Goal: Information Seeking & Learning: Learn about a topic

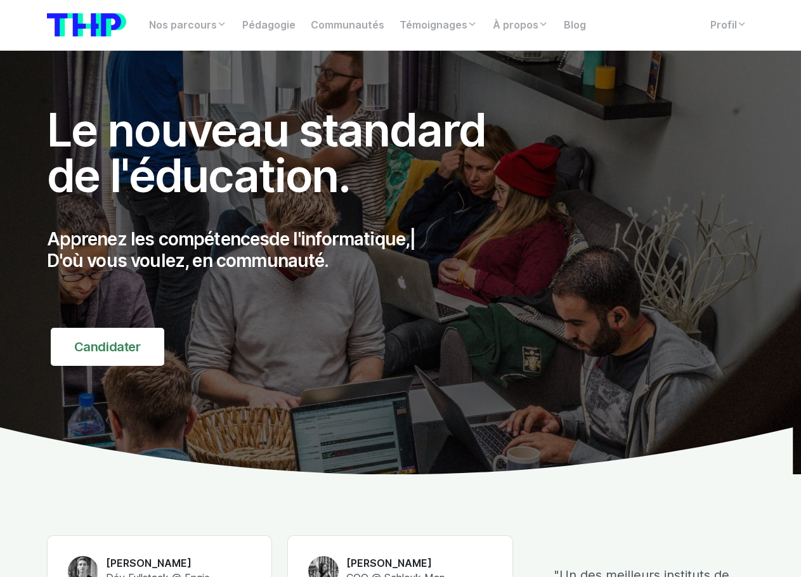
click at [607, 28] on div "Nos parcours Tous nos parcours index Découvrez votre futur arbre de compétences…" at bounding box center [400, 25] width 723 height 30
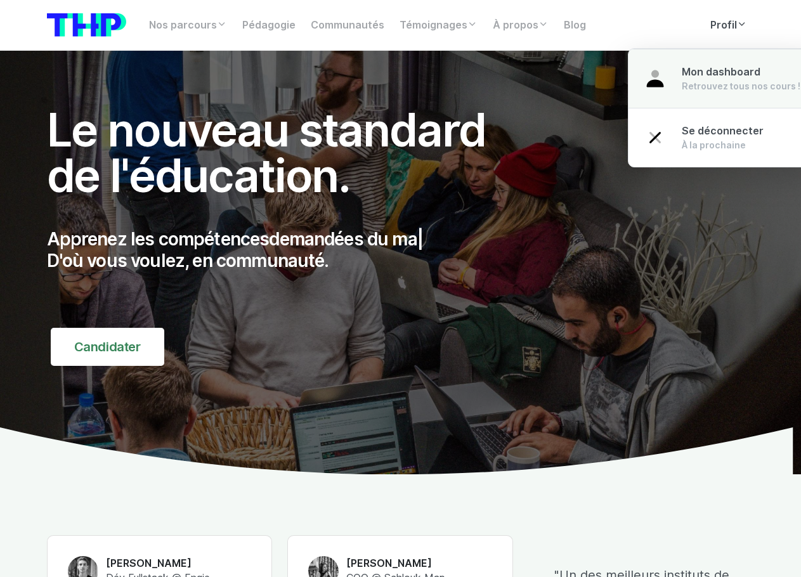
click at [607, 96] on link "Mon dashboard Retrouvez tous nos cours !" at bounding box center [721, 79] width 187 height 60
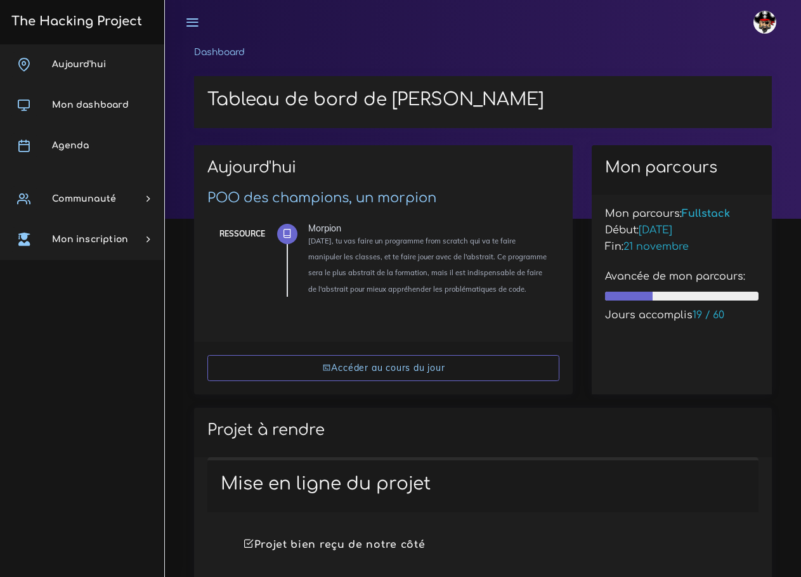
click at [89, 134] on link "Agenda" at bounding box center [82, 146] width 164 height 41
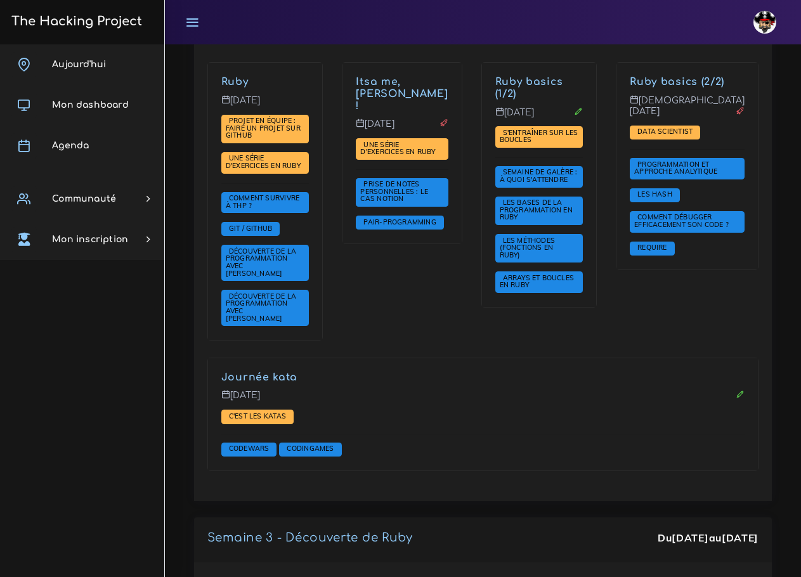
scroll to position [1078, 0]
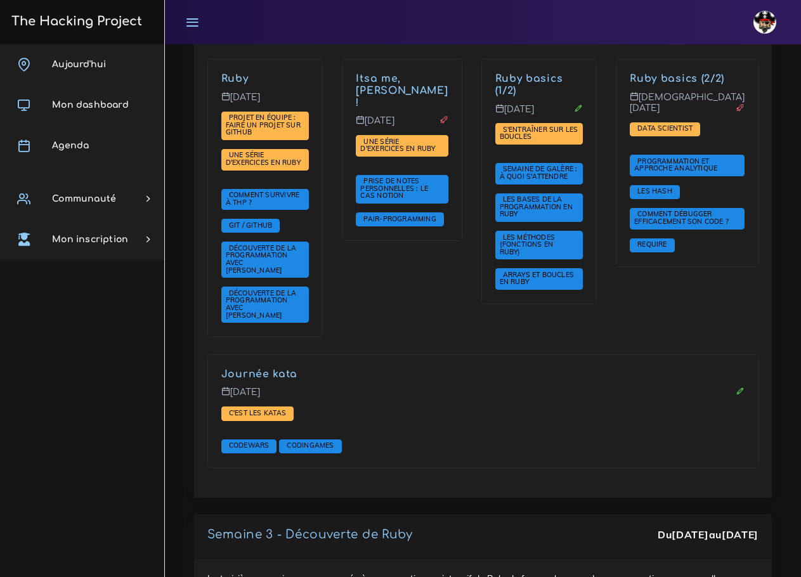
click at [535, 73] on link "Ruby basics (1/2)" at bounding box center [529, 84] width 68 height 23
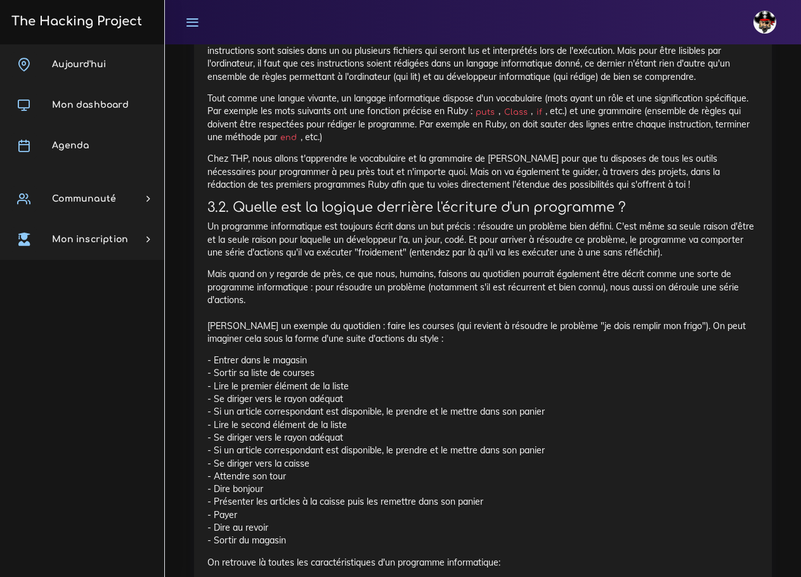
scroll to position [4756, 0]
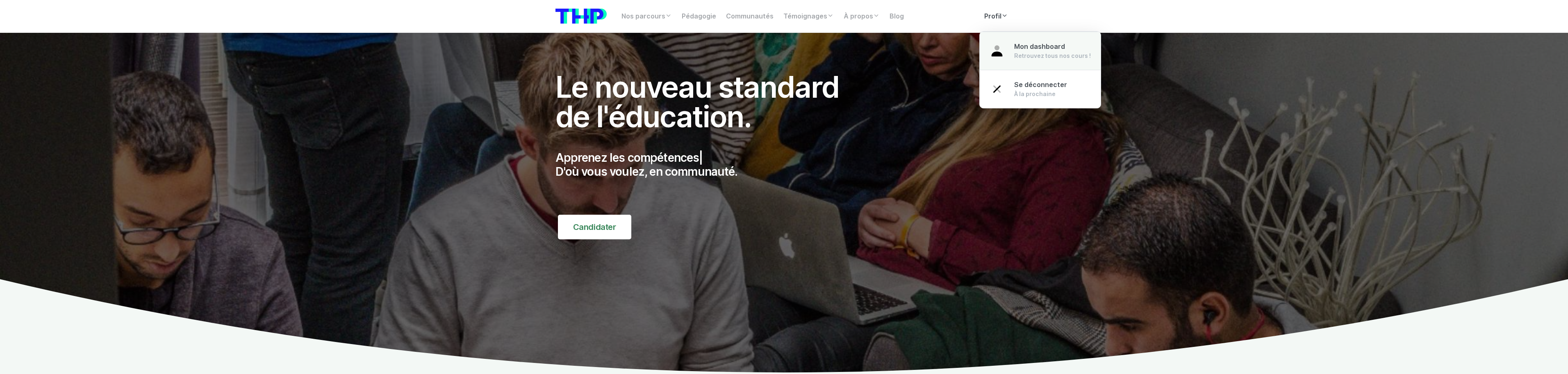
click at [1017, 47] on span "Mon dashboard" at bounding box center [1039, 47] width 51 height 8
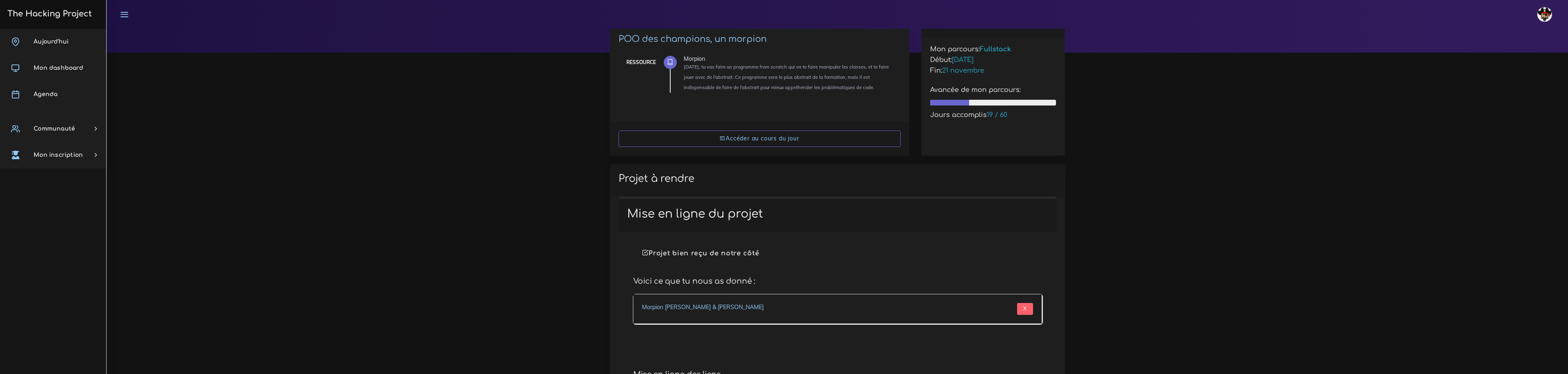
scroll to position [205, 0]
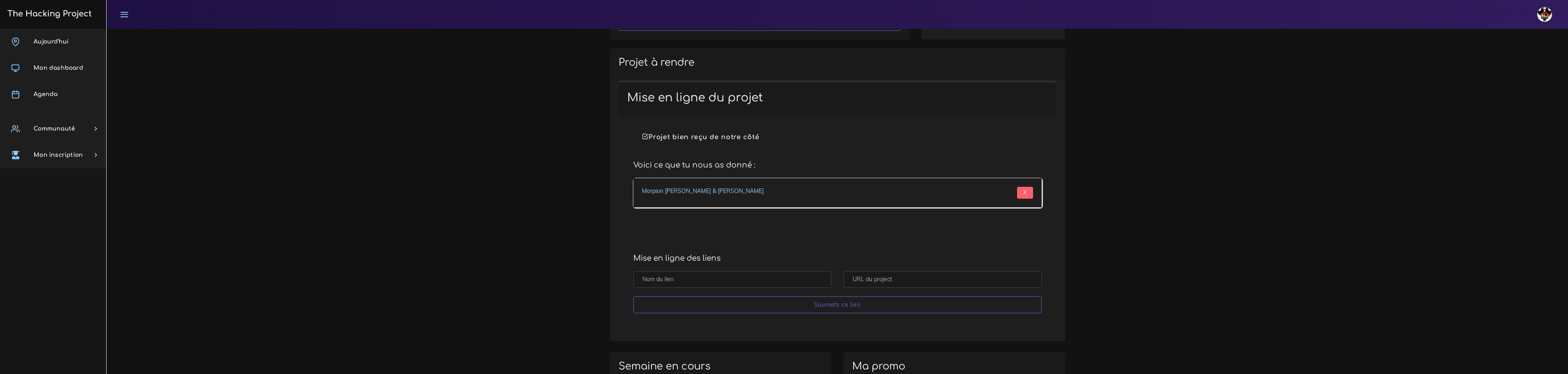
click at [684, 192] on link "Morpion Pablo Masip & Lucas Miranda" at bounding box center [703, 190] width 122 height 7
click at [48, 86] on link "Agenda" at bounding box center [53, 94] width 106 height 27
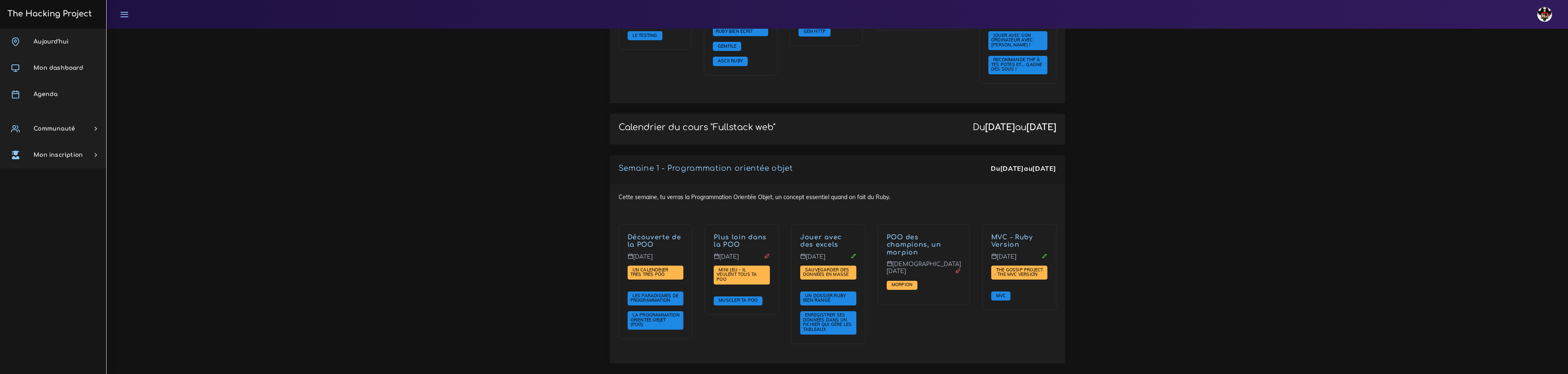
scroll to position [1026, 0]
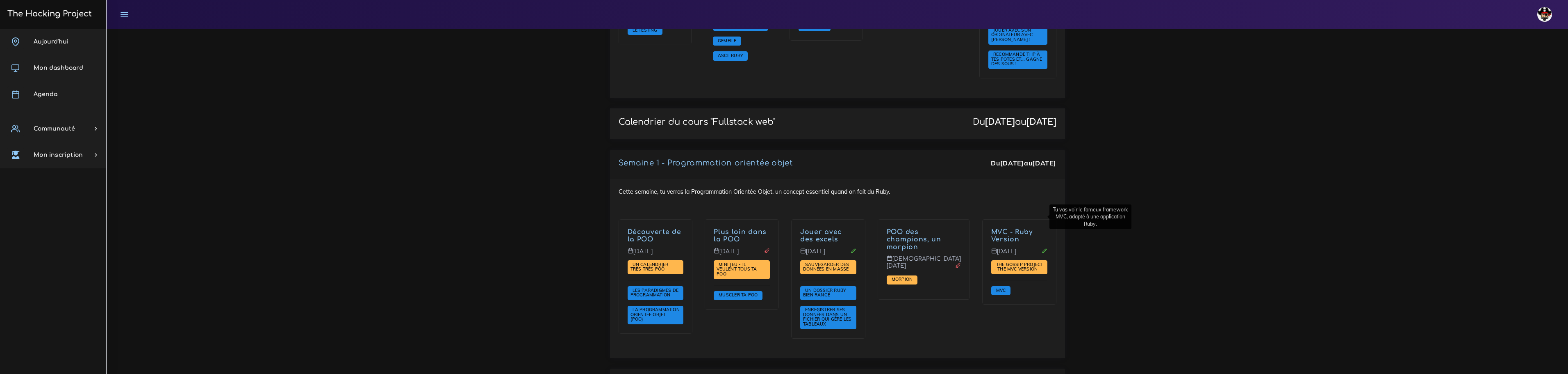
click at [997, 228] on link "MVC - Ruby Version" at bounding box center [1012, 236] width 41 height 15
click at [744, 228] on link "Plus loin dans la POO" at bounding box center [740, 236] width 53 height 15
click at [667, 287] on span "Les paradigmes de programmation" at bounding box center [654, 292] width 48 height 10
click at [724, 228] on link "Plus loin dans la POO" at bounding box center [740, 236] width 53 height 15
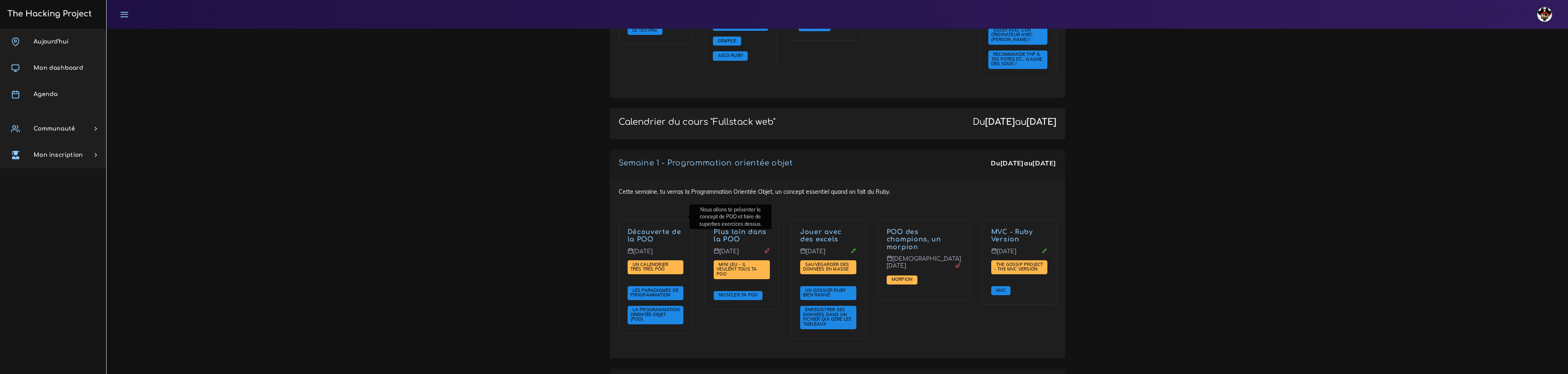
click at [646, 228] on link "Découverte de la POO" at bounding box center [654, 236] width 54 height 15
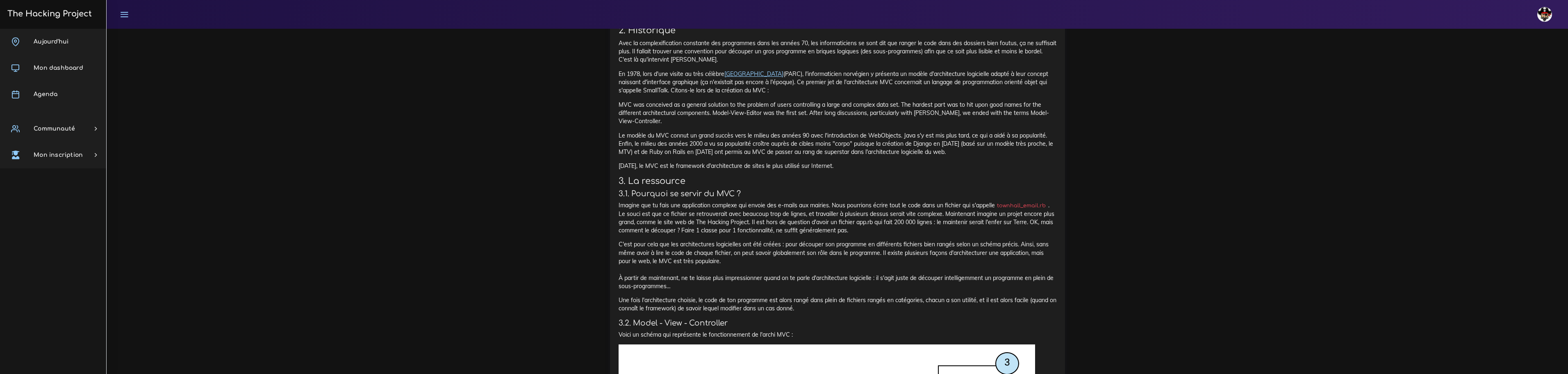
scroll to position [3693, 0]
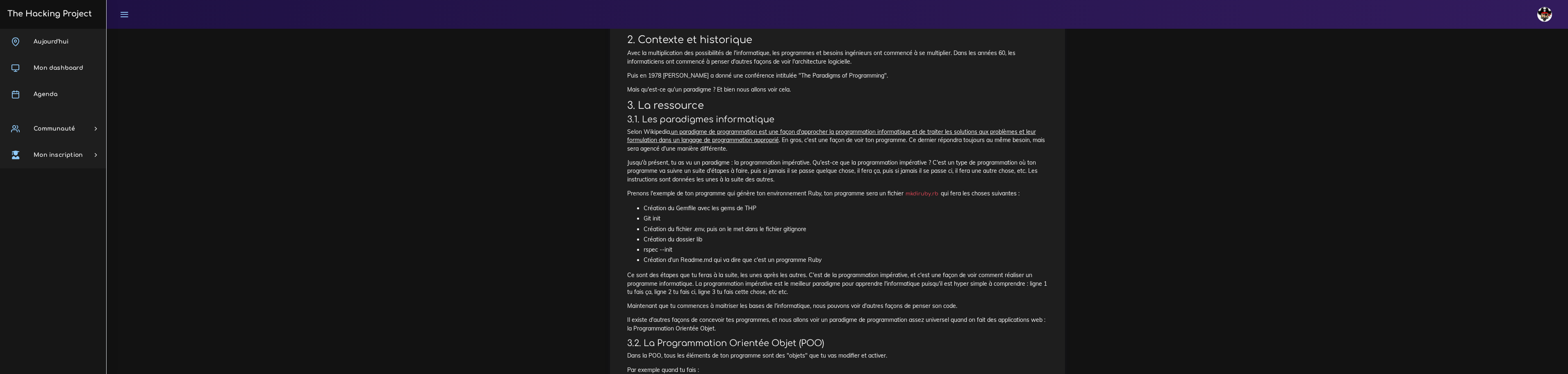
scroll to position [170, 0]
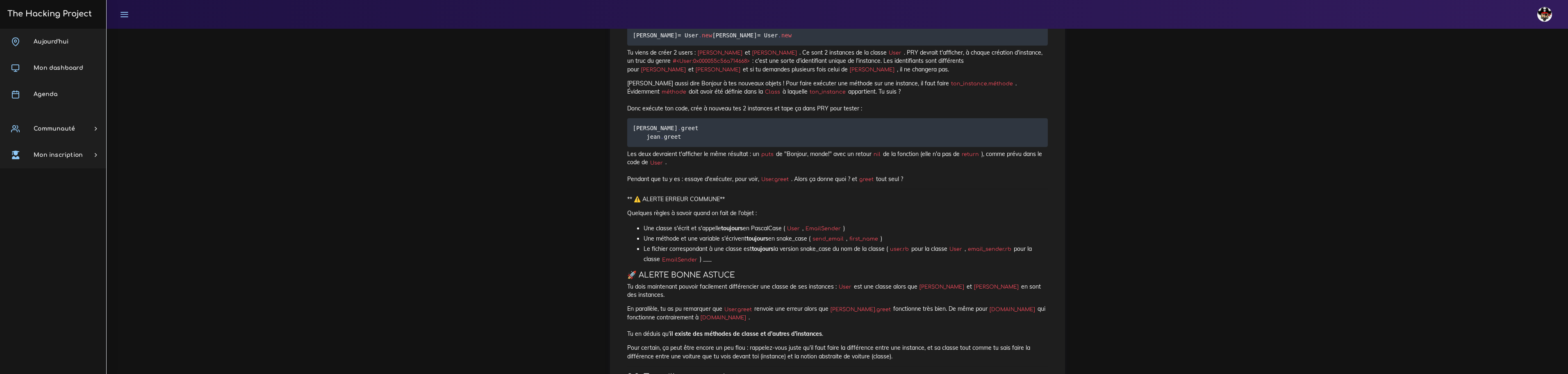
scroll to position [985, 0]
